Goal: Task Accomplishment & Management: Use online tool/utility

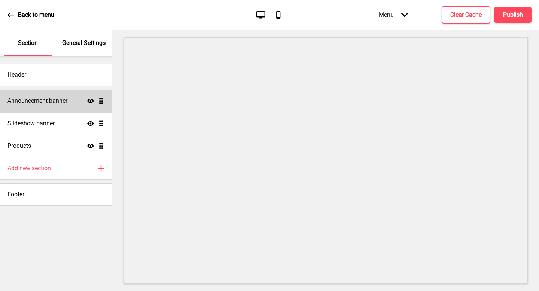
click at [64, 106] on div "Announcement banner Show Drag" at bounding box center [56, 101] width 112 height 22
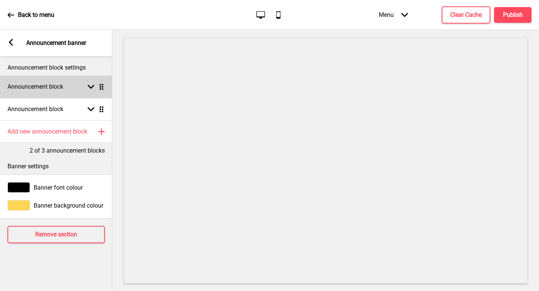
click at [49, 89] on h4 "Announcement block" at bounding box center [35, 87] width 56 height 8
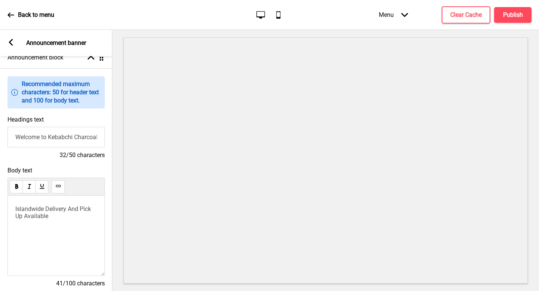
scroll to position [31, 0]
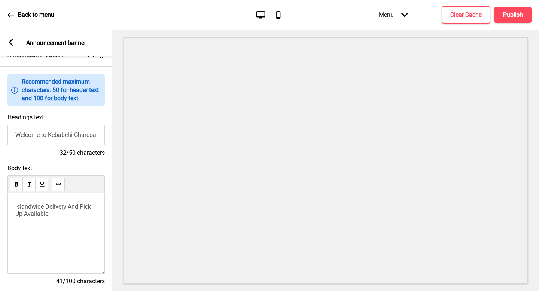
click at [59, 219] on div "Islandwide Delivery And Pick Up Available" at bounding box center [55, 234] width 97 height 81
click at [63, 215] on p "Islandwide Delivery And Pick Up Available" at bounding box center [56, 210] width 82 height 14
click at [71, 206] on span "Islandwide Delivery And Pick Up Available" at bounding box center [53, 210] width 77 height 14
click at [12, 44] on rect at bounding box center [10, 42] width 7 height 7
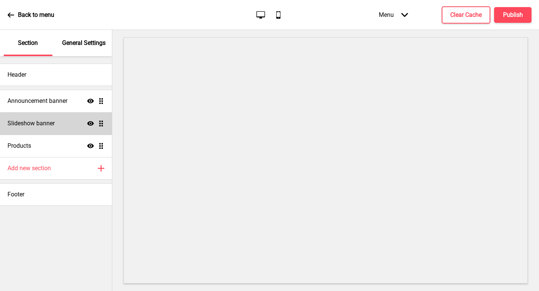
click at [49, 121] on h4 "Slideshow banner" at bounding box center [30, 123] width 47 height 8
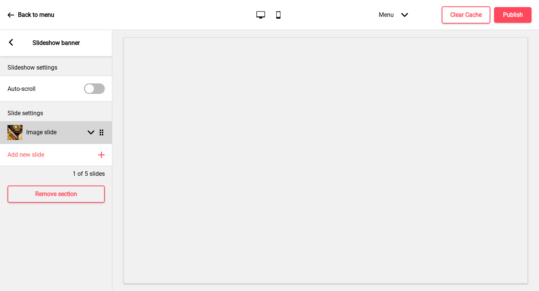
click at [58, 136] on div "Image slide Arrow down Drag" at bounding box center [56, 132] width 112 height 22
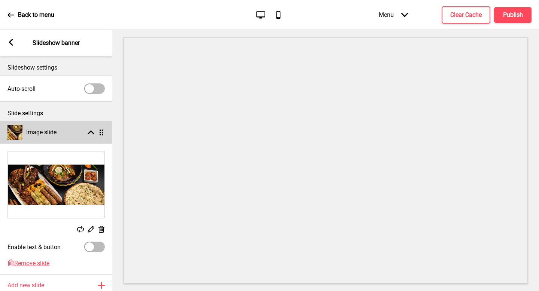
click at [58, 137] on div "Image slide Arrow up Drag" at bounding box center [56, 132] width 112 height 22
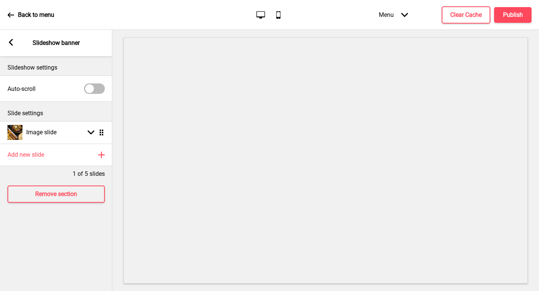
click at [7, 39] on div "Arrow left Slideshow banner" at bounding box center [56, 43] width 112 height 26
click at [13, 40] on rect at bounding box center [10, 42] width 7 height 7
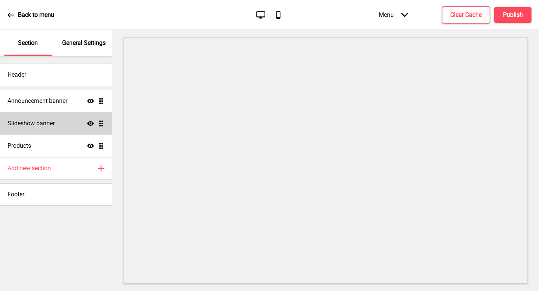
click at [90, 124] on icon "Show" at bounding box center [90, 123] width 7 height 7
click at [89, 124] on icon at bounding box center [90, 124] width 7 height 6
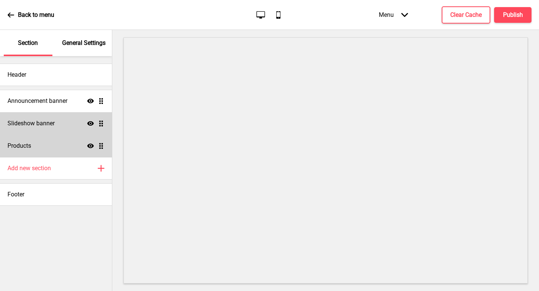
click at [53, 143] on div "Products Show Drag" at bounding box center [56, 146] width 112 height 22
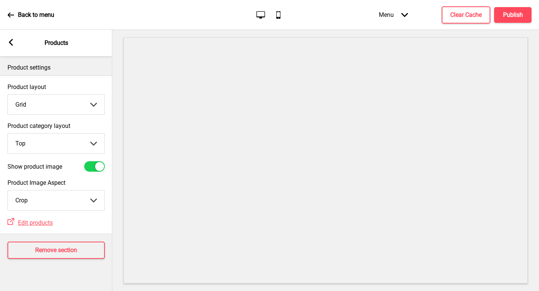
click at [63, 145] on select "Top Side" at bounding box center [56, 144] width 97 height 20
select select "side"
